Goal: Task Accomplishment & Management: Manage account settings

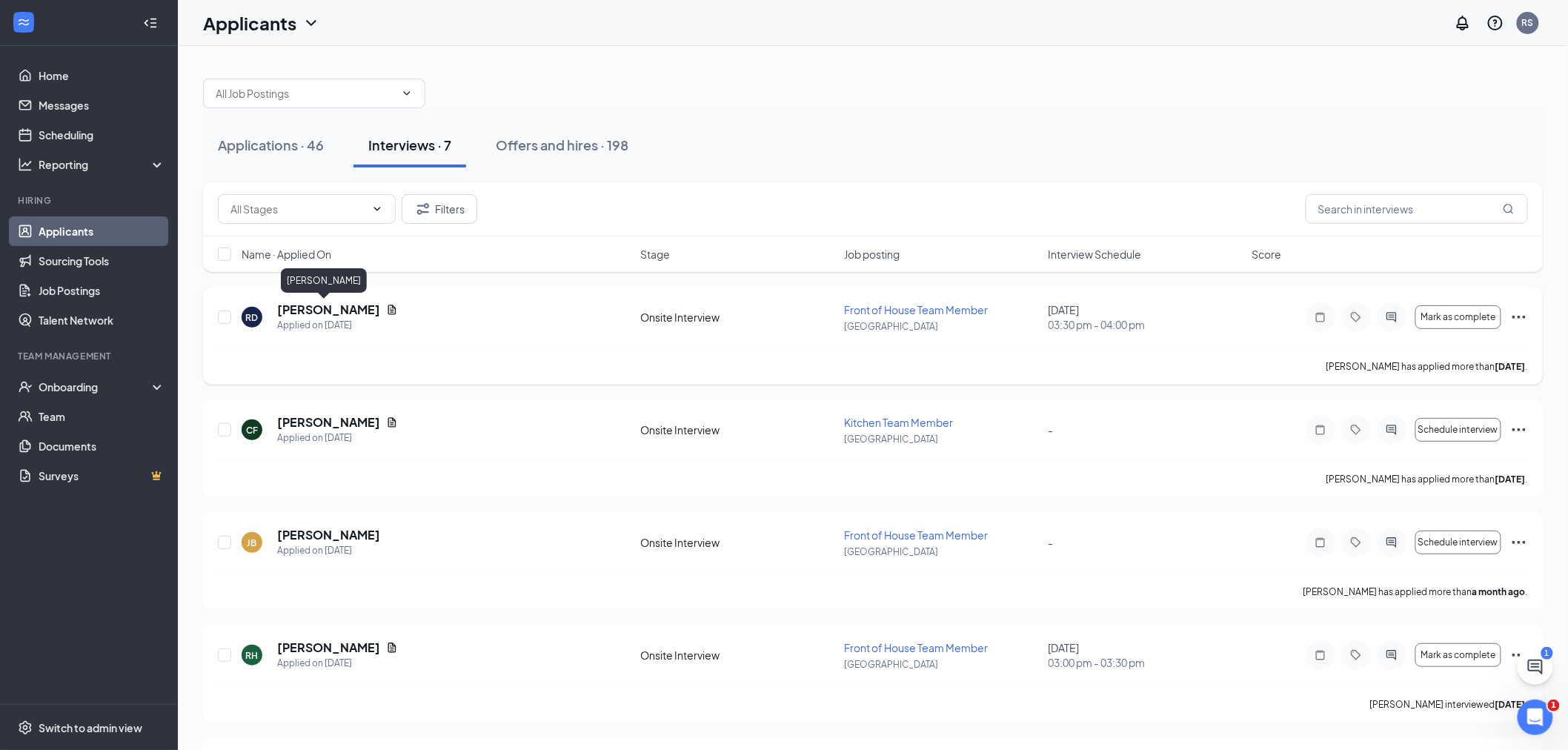
click at [322, 308] on h5 "[PERSON_NAME]" at bounding box center [328, 310] width 103 height 16
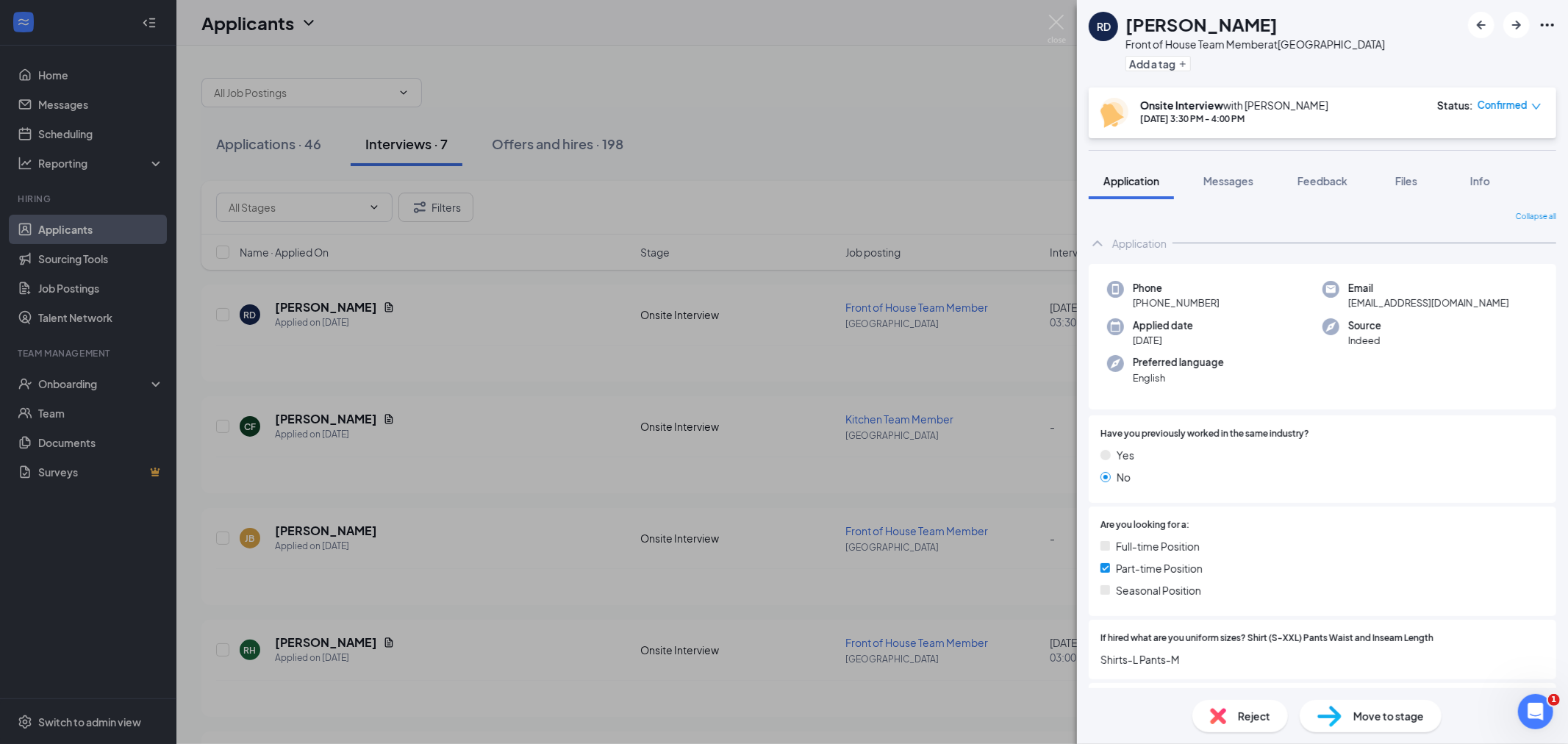
click at [1382, 723] on span "Move to stage" at bounding box center [1389, 716] width 71 height 16
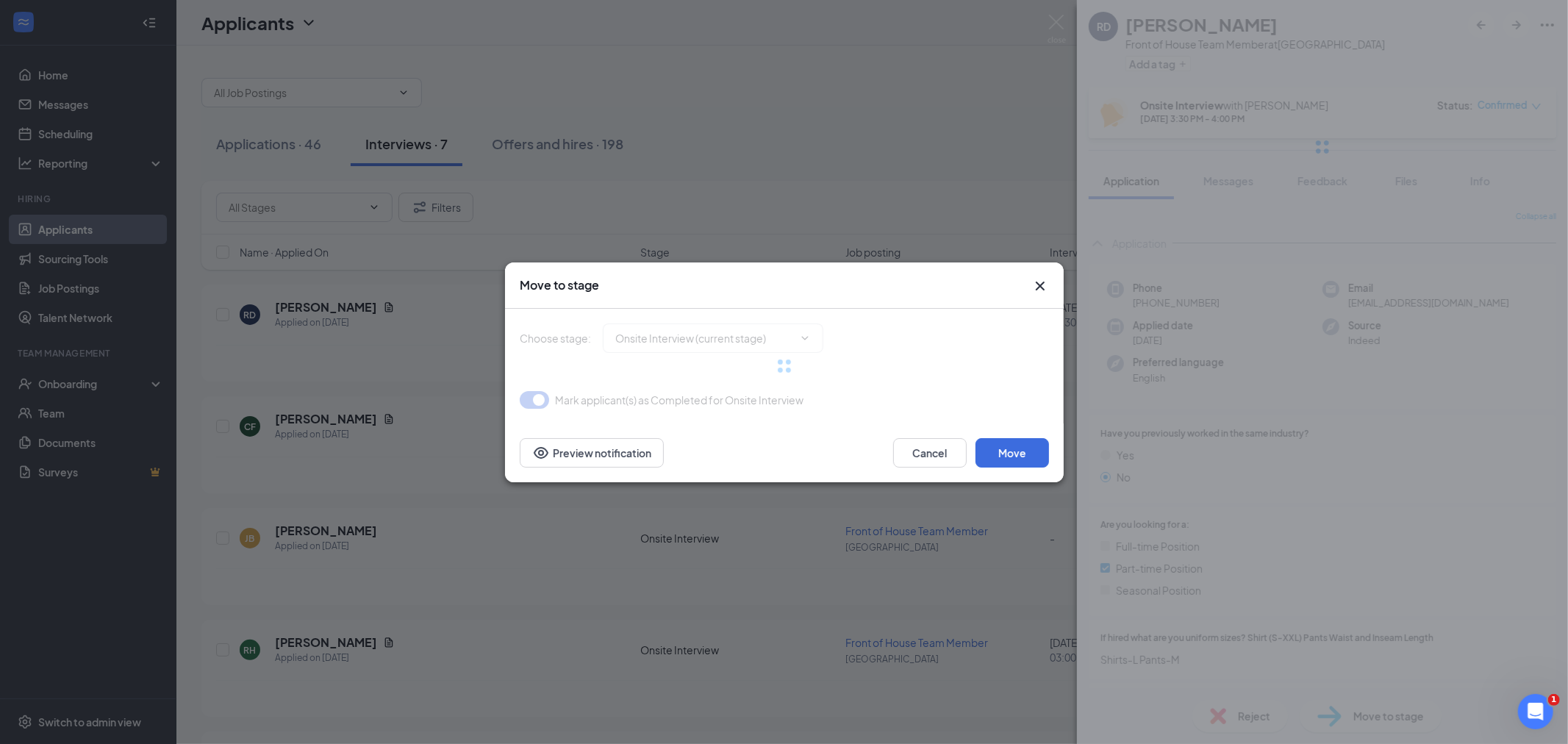
type input "Hiring Complete (final stage)"
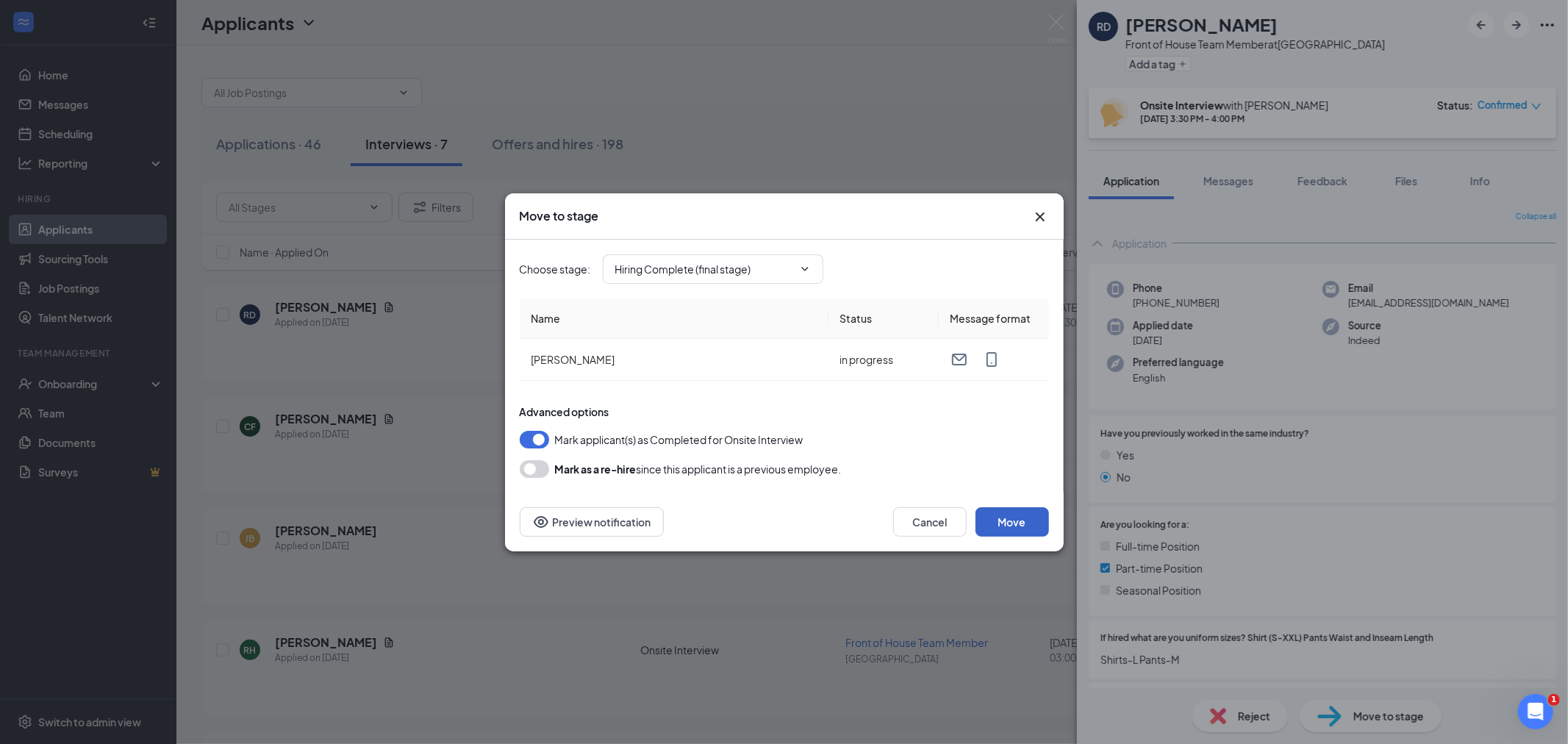
click at [1012, 524] on button "Move" at bounding box center [1012, 522] width 74 height 29
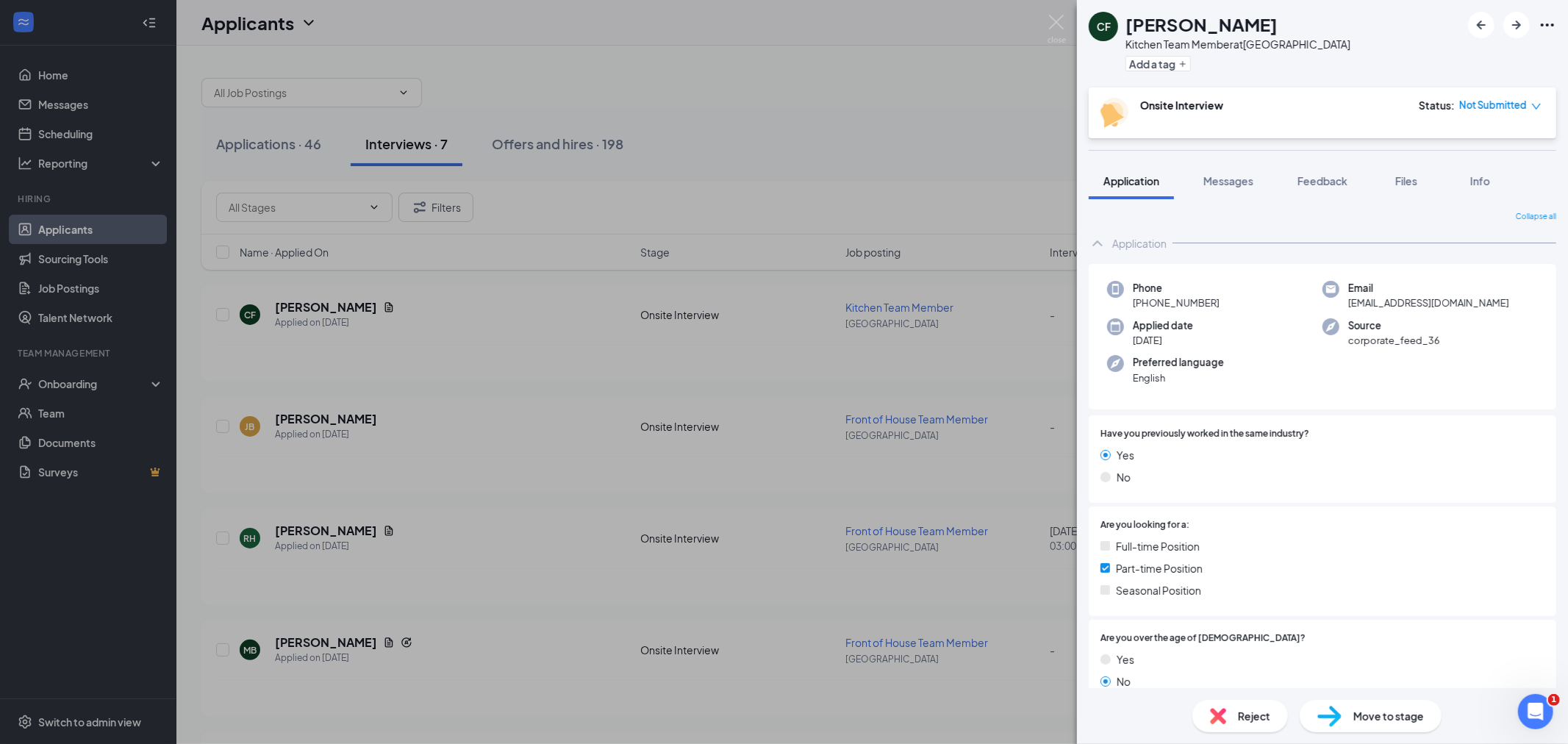
click at [68, 387] on div "[PERSON_NAME] Kitchen Team Member at [GEOGRAPHIC_DATA] Add a tag Onsite Intervi…" at bounding box center [784, 372] width 1568 height 744
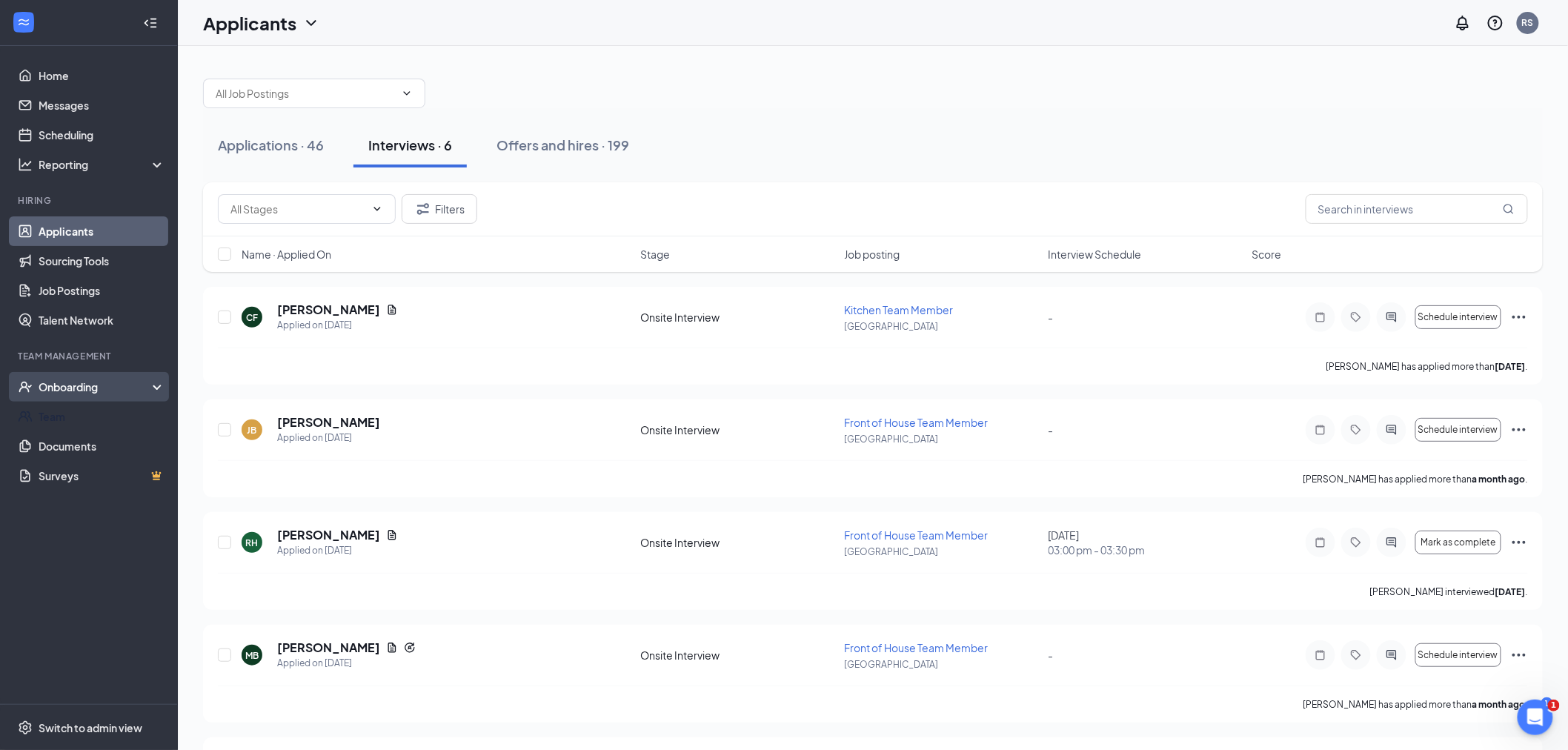
click at [73, 372] on div "Onboarding" at bounding box center [88, 387] width 178 height 30
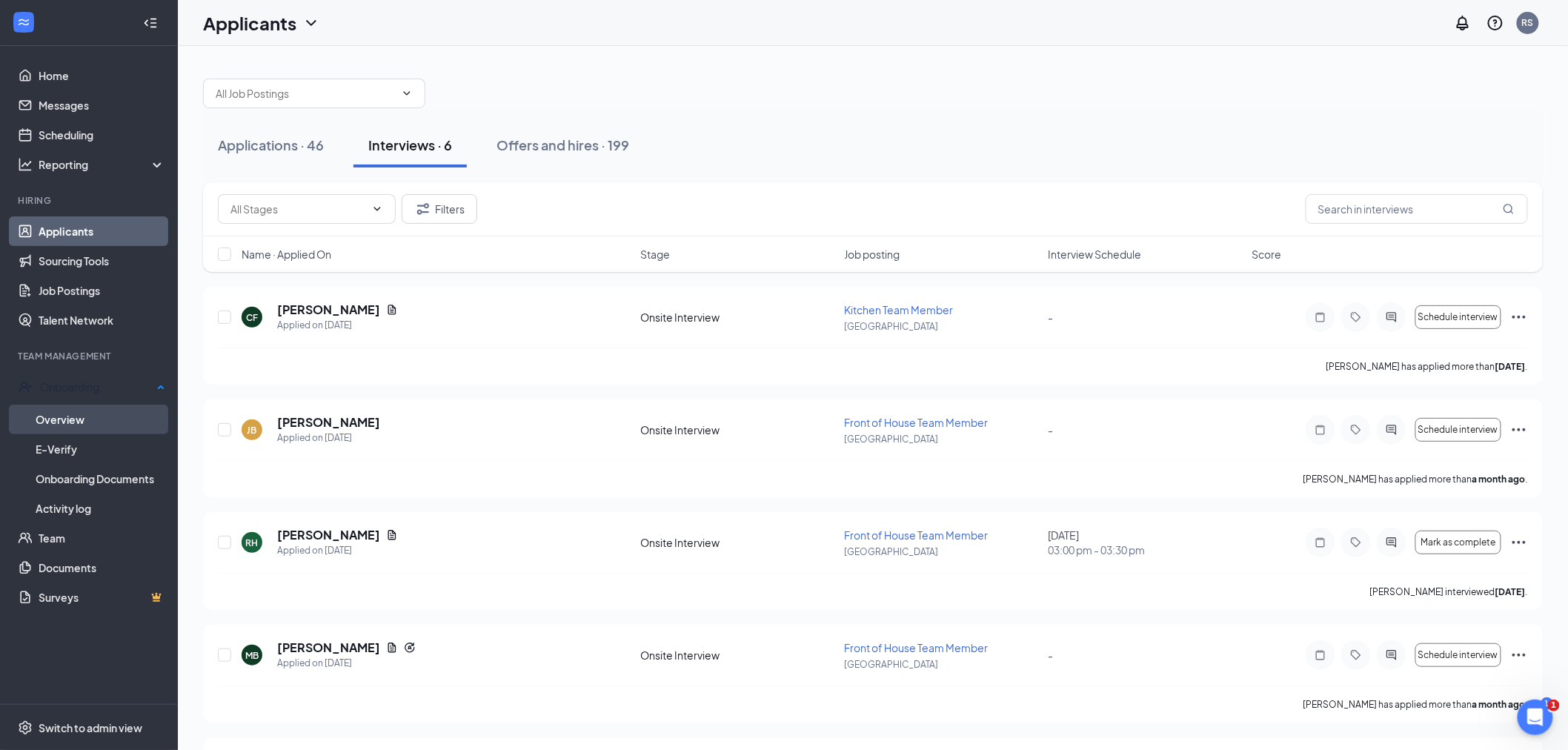
click at [91, 423] on link "Overview" at bounding box center [100, 420] width 130 height 30
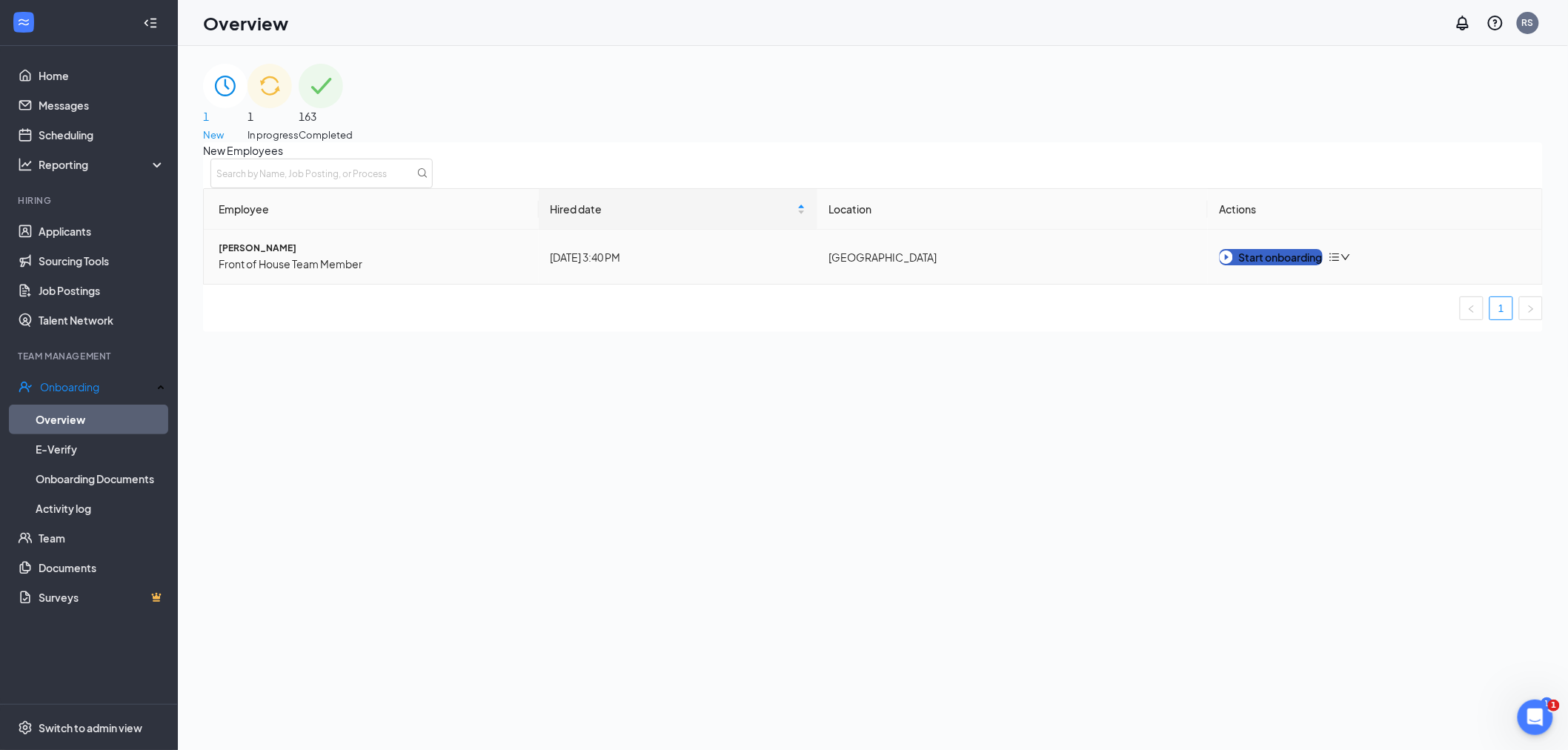
click at [1257, 265] on div "Start onboarding" at bounding box center [1271, 257] width 103 height 16
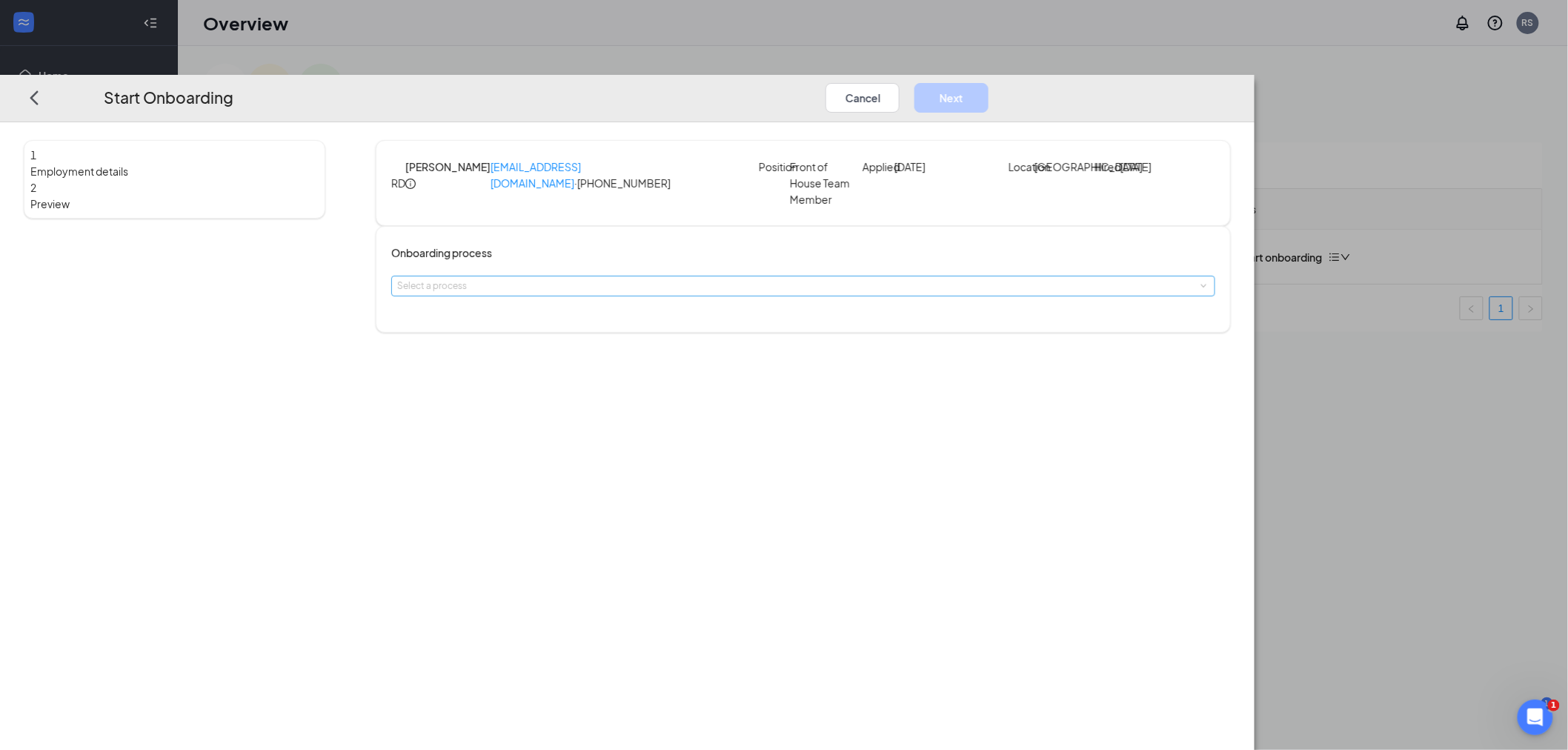
click at [766, 293] on div "Select a process" at bounding box center [800, 286] width 806 height 15
click at [718, 329] on li "FOH Team Member" at bounding box center [696, 330] width 243 height 25
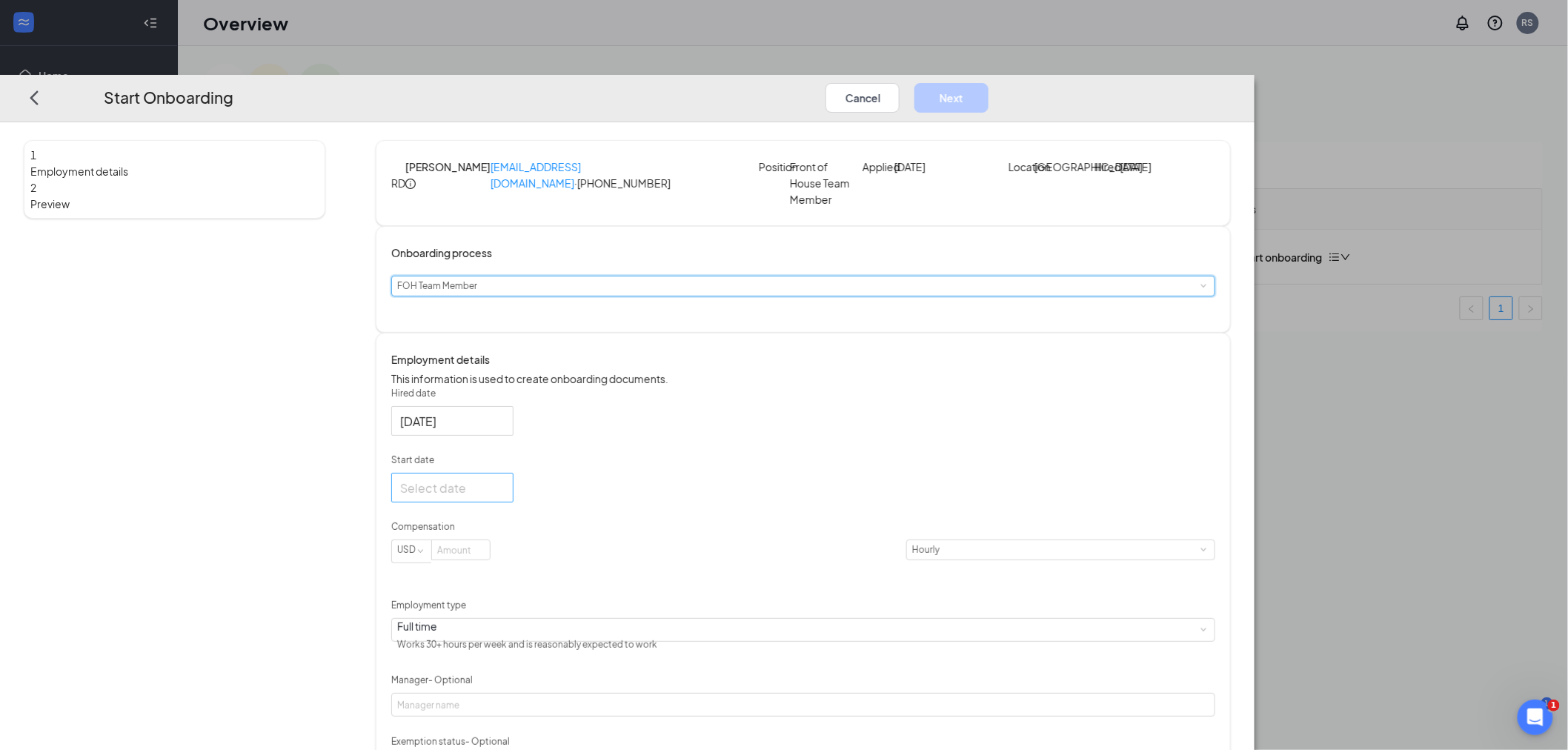
click at [505, 498] on div at bounding box center [452, 488] width 105 height 19
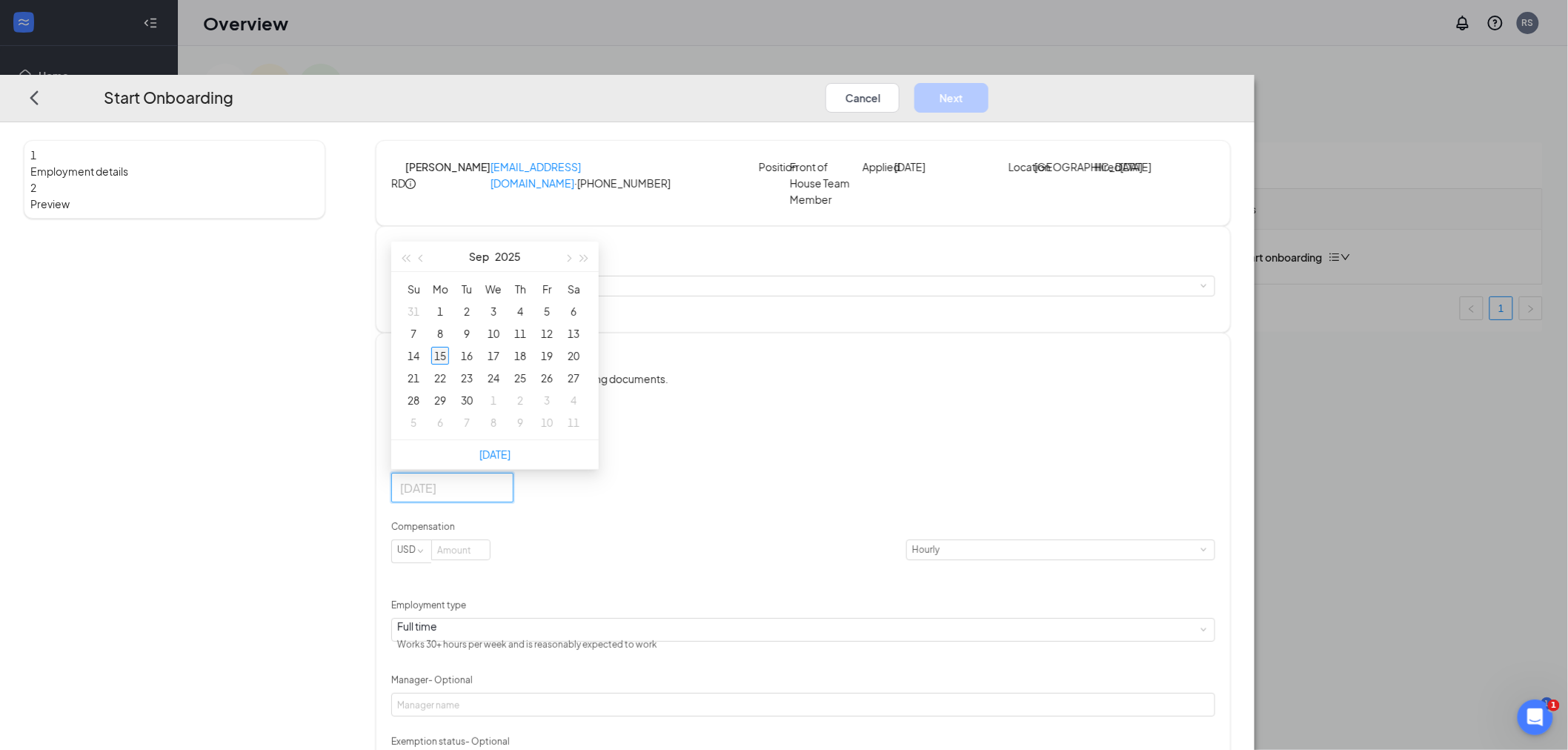
type input "[DATE]"
click at [449, 365] on div "15" at bounding box center [440, 356] width 18 height 18
click at [490, 559] on input at bounding box center [461, 550] width 58 height 19
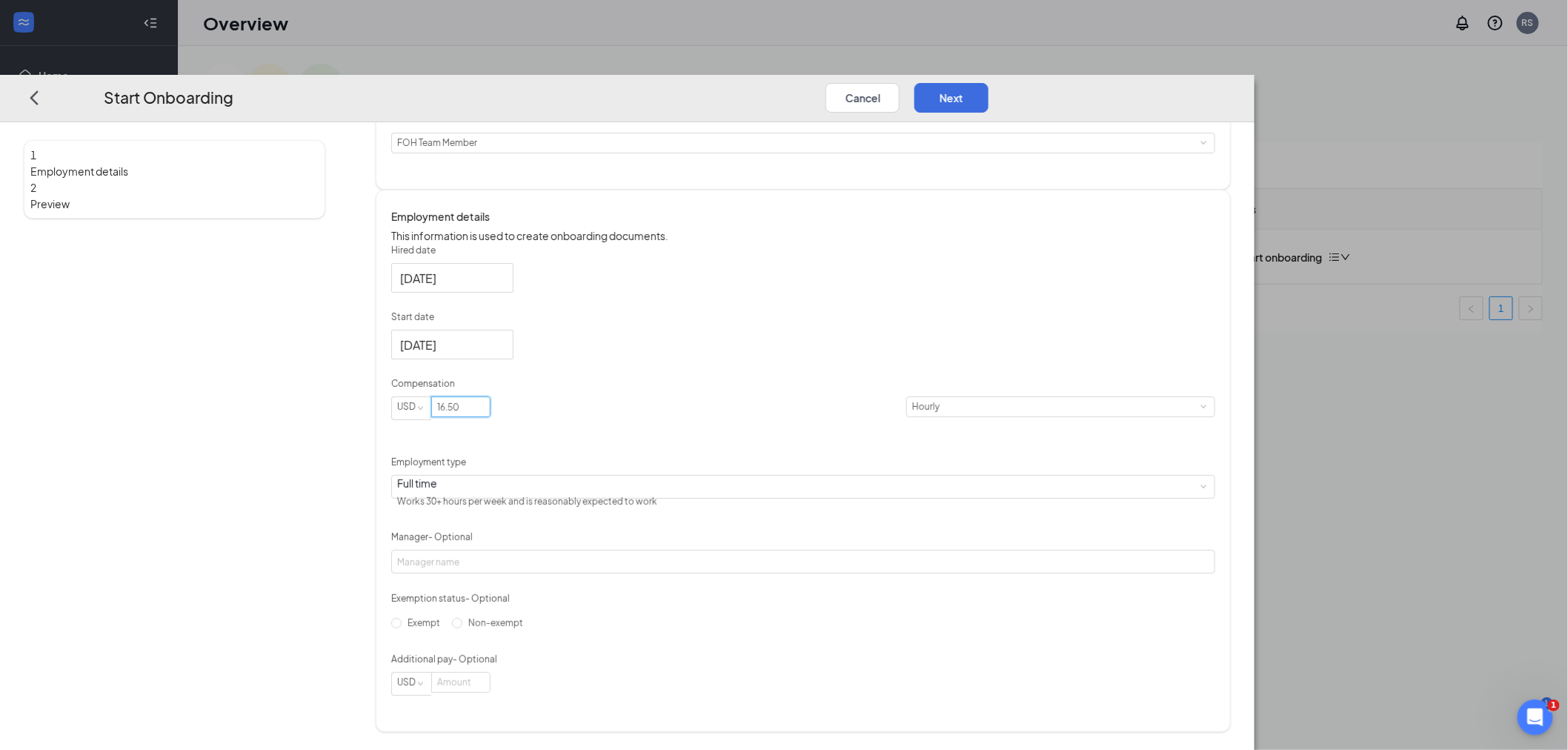
scroll to position [189, 0]
type input "16.5"
click at [657, 479] on div "Full time Works 30+ hours per week and is reasonably expected to work" at bounding box center [804, 487] width 813 height 22
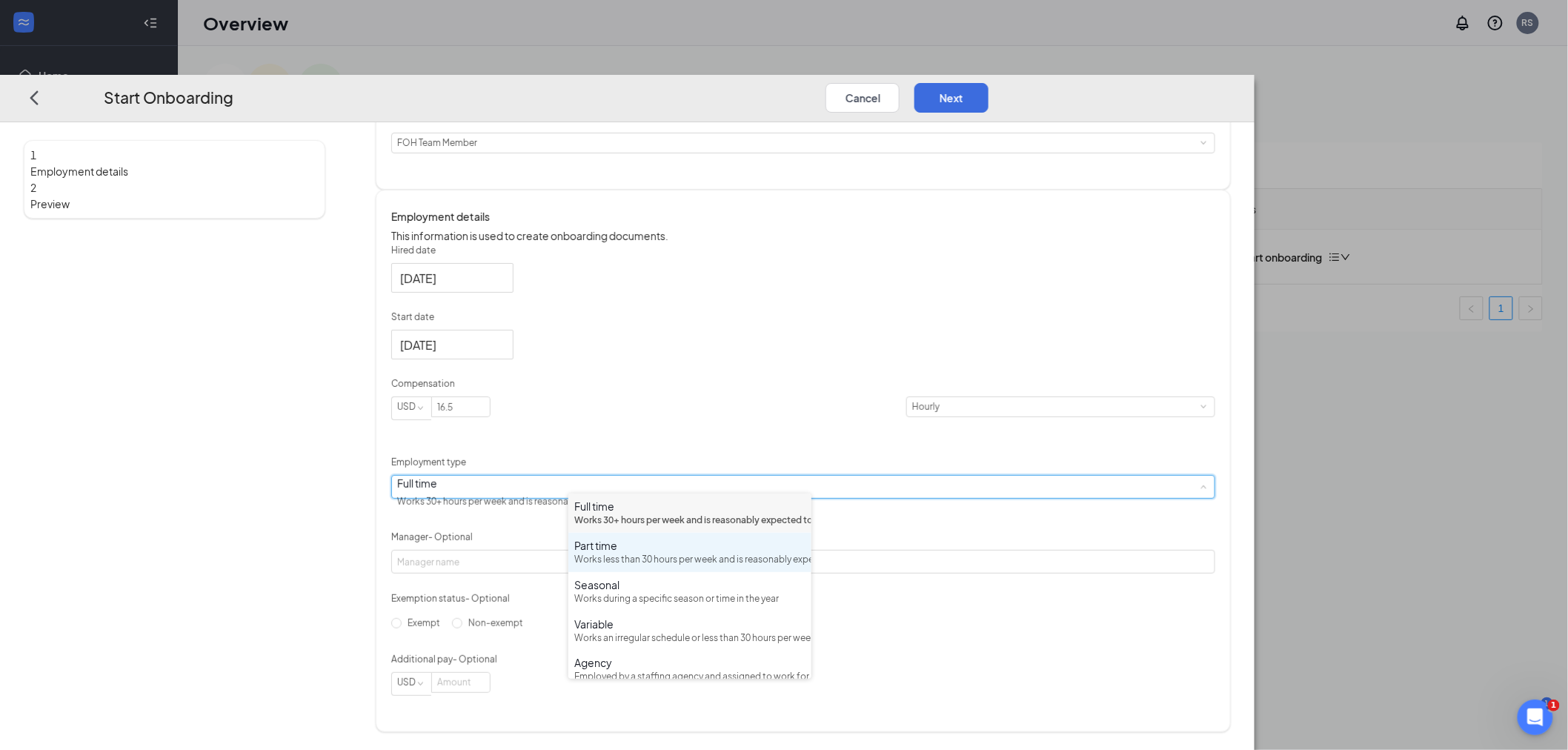
drag, startPoint x: 663, startPoint y: 567, endPoint x: 671, endPoint y: 561, distance: 10.0
click at [664, 567] on div "Part time Works less than 30 hours per week and is reasonably expected to work" at bounding box center [689, 552] width 231 height 29
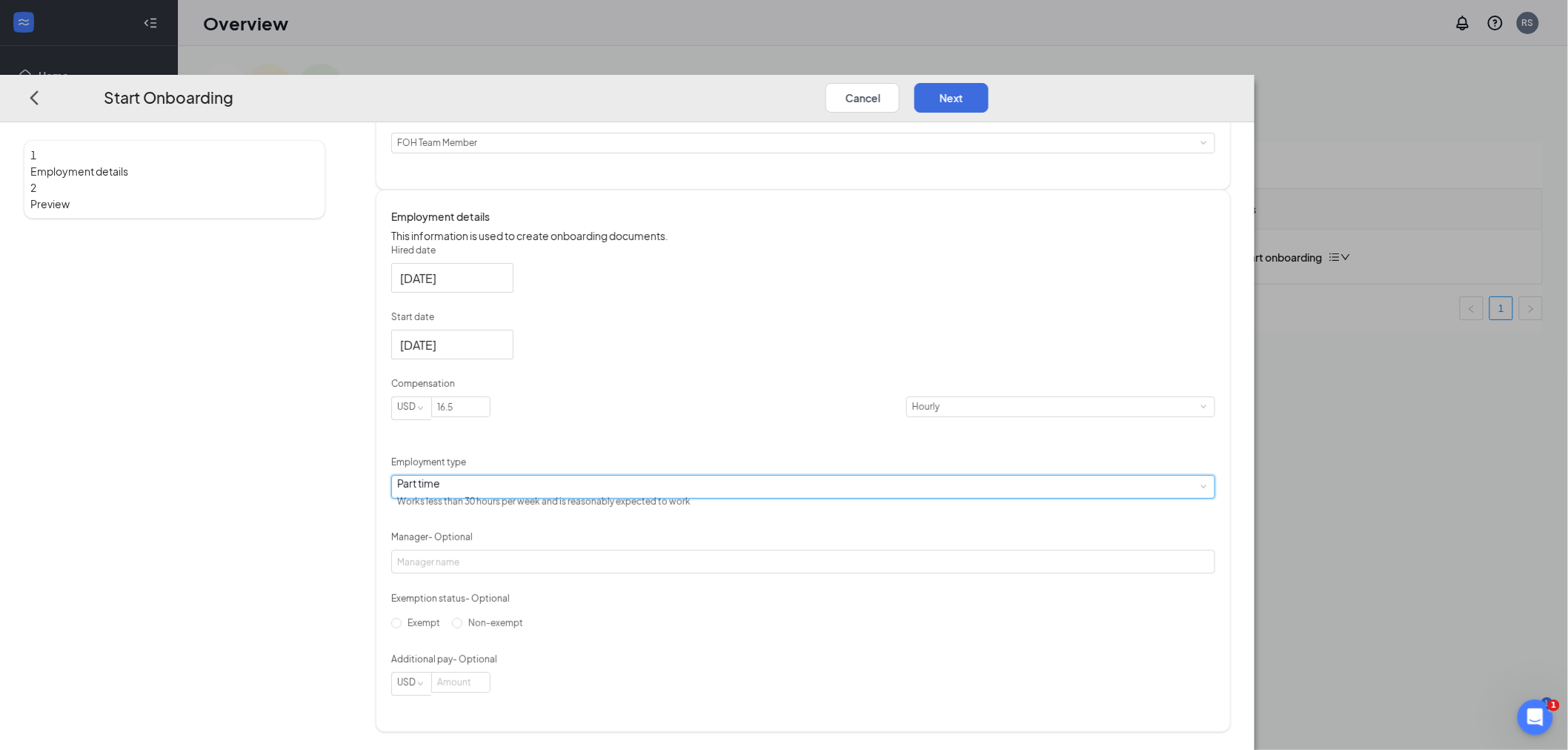
click at [959, 535] on div "Hired date [DATE] Start date [DATE] [DATE] Su Mo Tu We Th Fr Sa 31 1 2 3 4 5 6 …" at bounding box center [804, 469] width 824 height 452
click at [989, 83] on button "Next" at bounding box center [951, 98] width 74 height 30
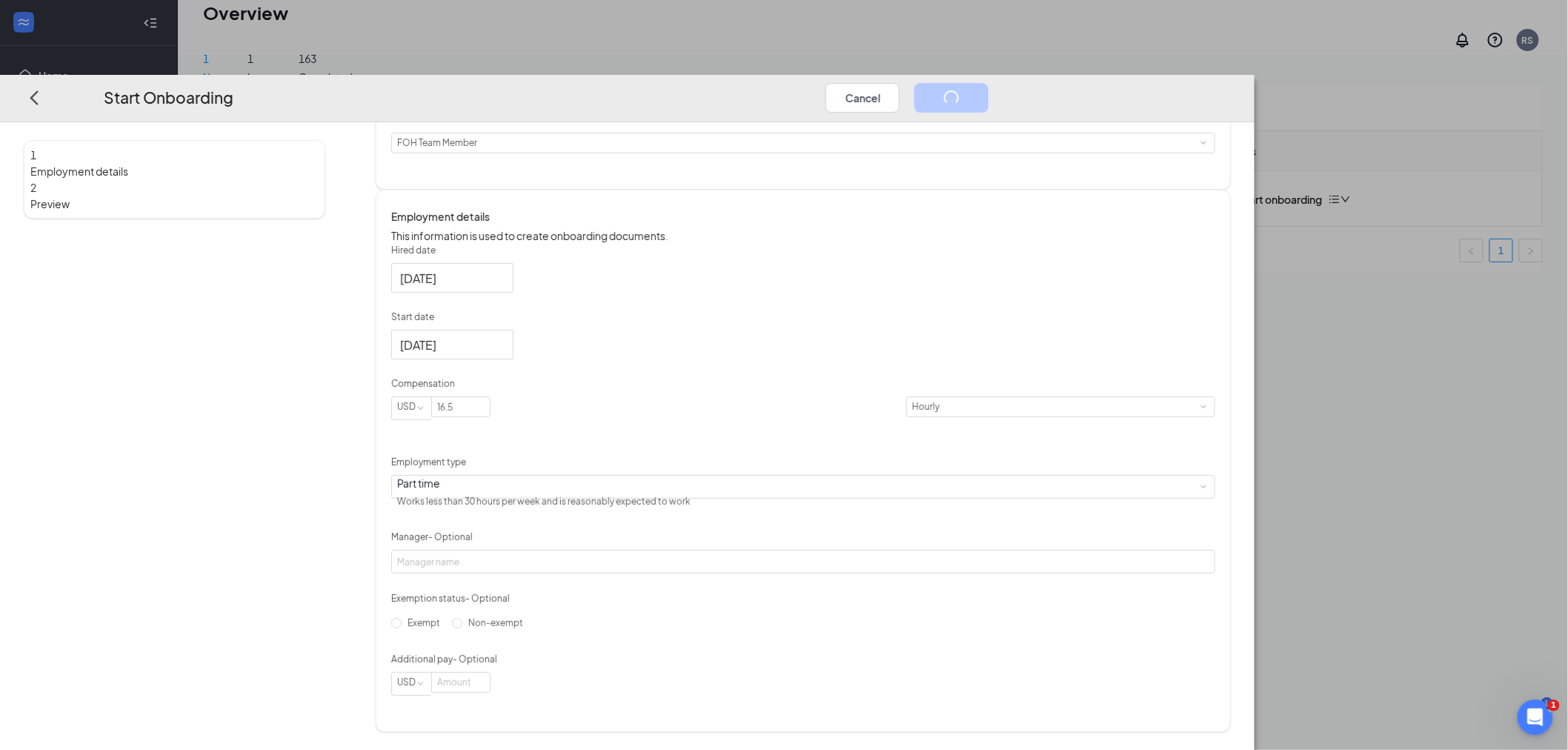
scroll to position [0, 0]
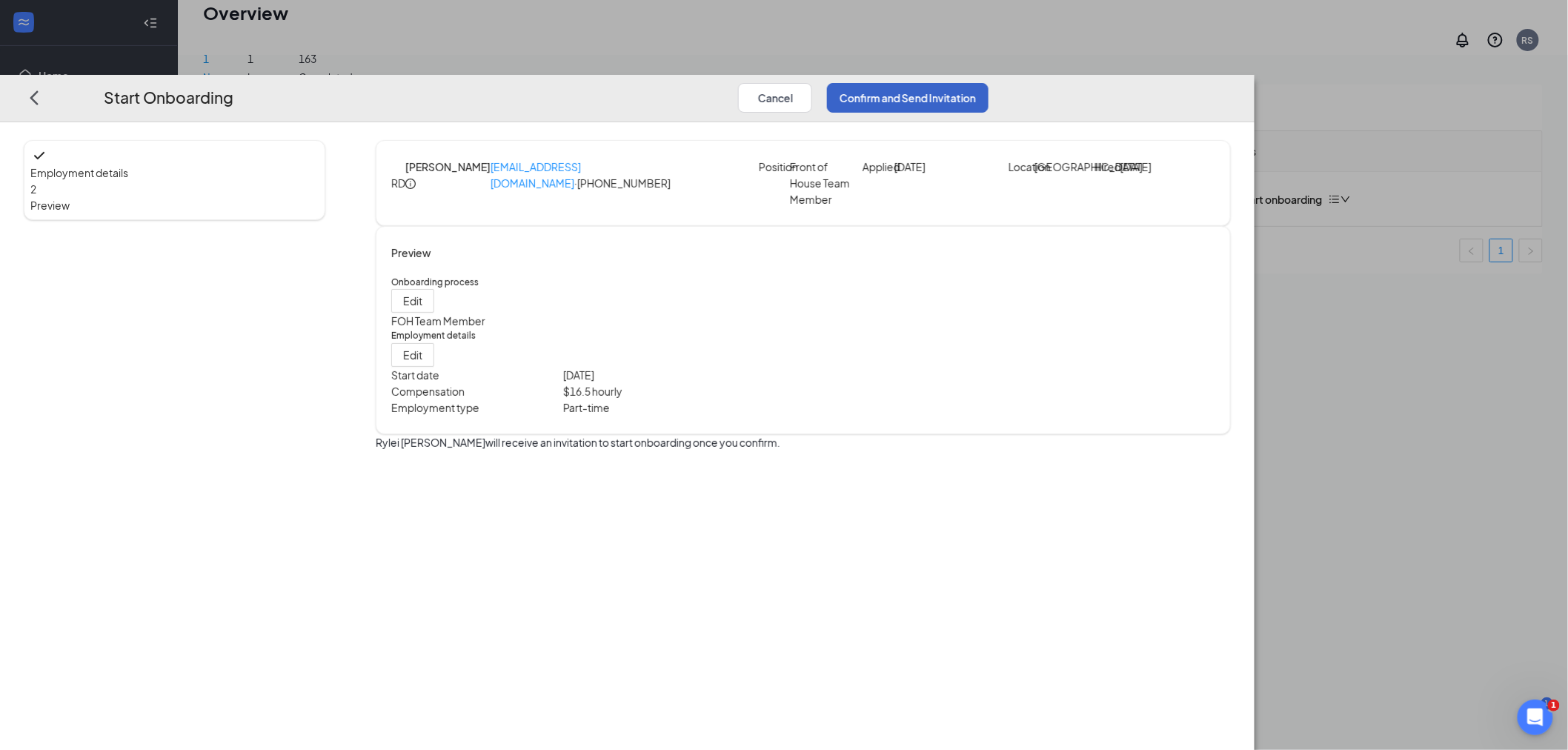
click at [989, 83] on button "Confirm and Send Invitation" at bounding box center [908, 98] width 162 height 30
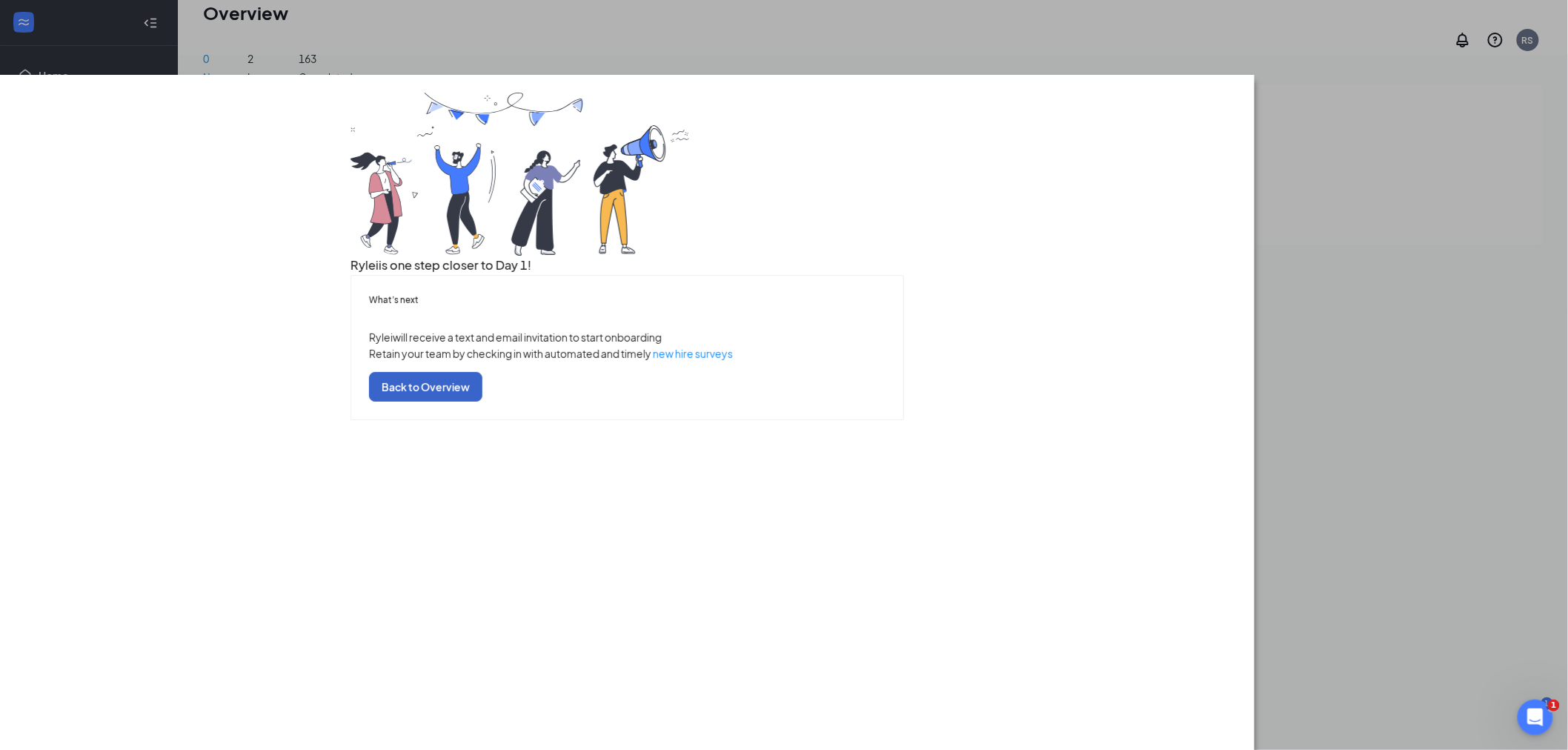
click at [483, 402] on button "Back to Overview" at bounding box center [426, 387] width 114 height 30
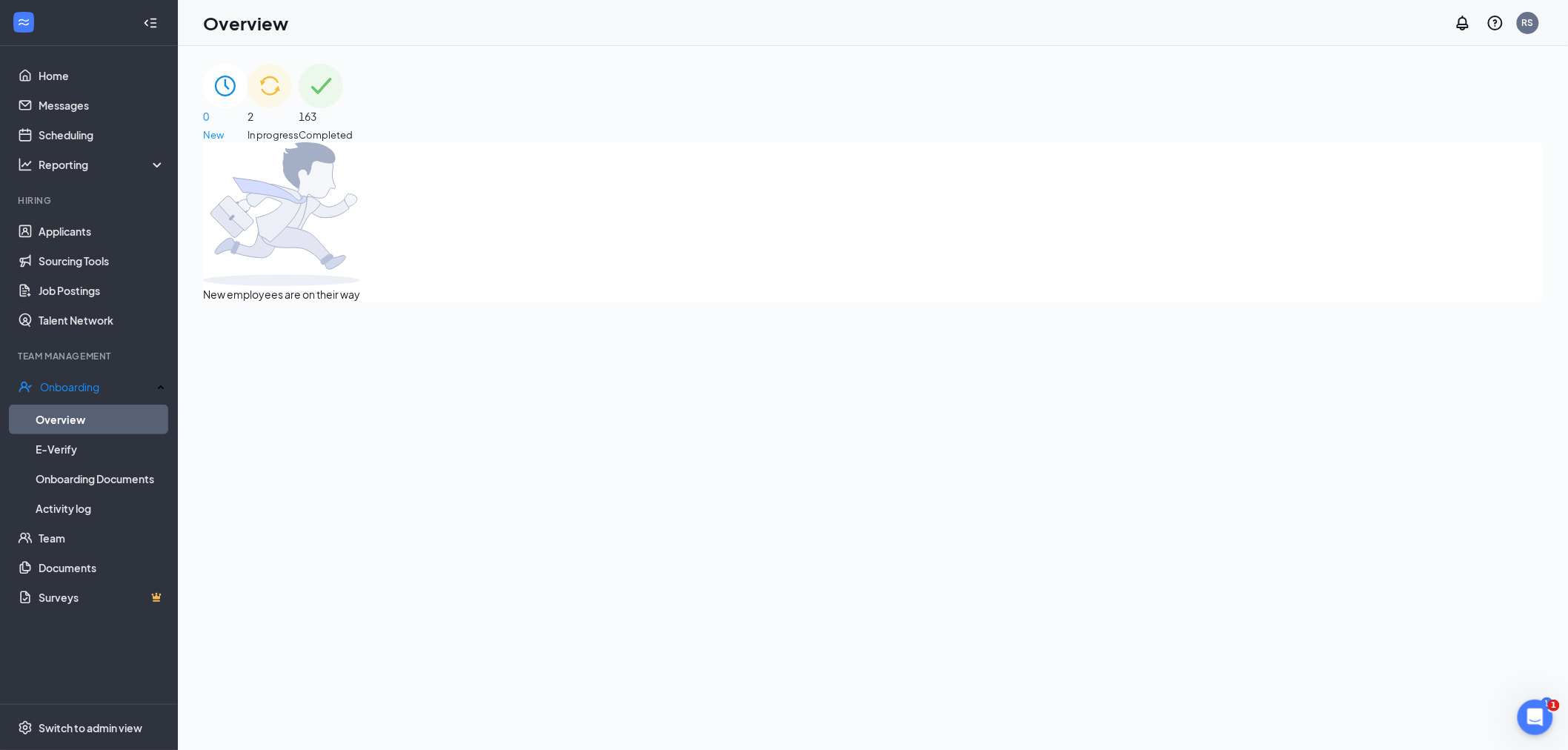
click at [299, 130] on div "2 In progress" at bounding box center [273, 103] width 51 height 79
